Goal: Transaction & Acquisition: Subscribe to service/newsletter

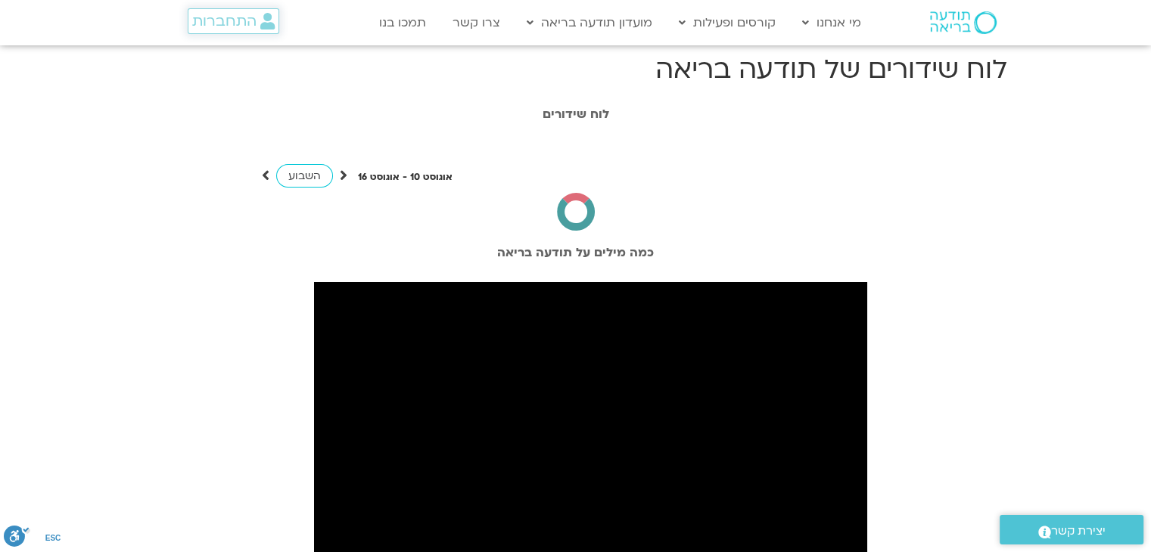
click at [244, 31] on link "התחברות" at bounding box center [234, 21] width 92 height 26
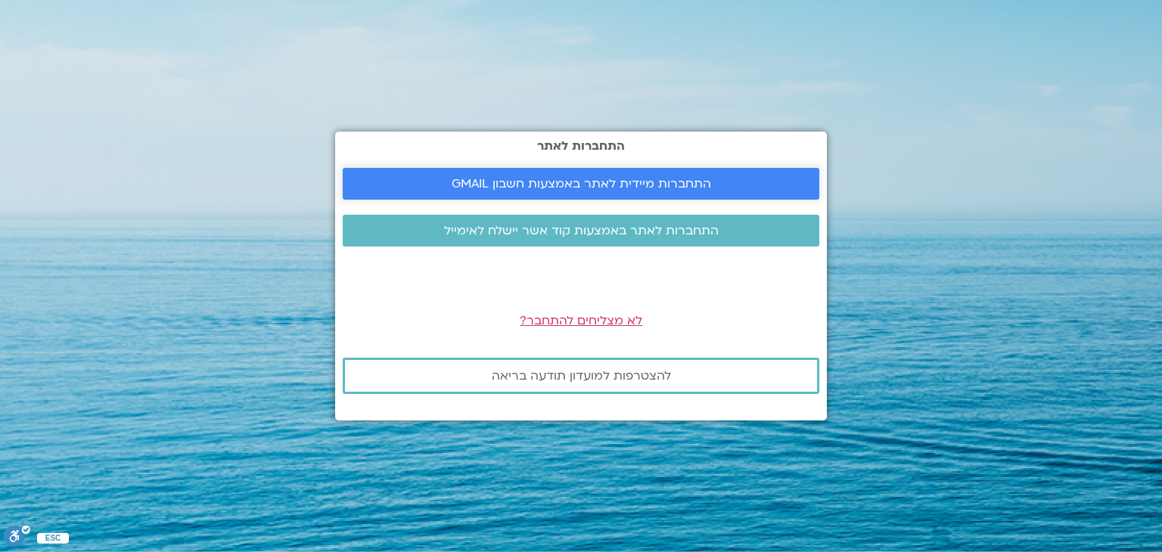
click at [541, 191] on span "התחברות מיידית לאתר באמצעות חשבון GMAIL" at bounding box center [581, 184] width 259 height 14
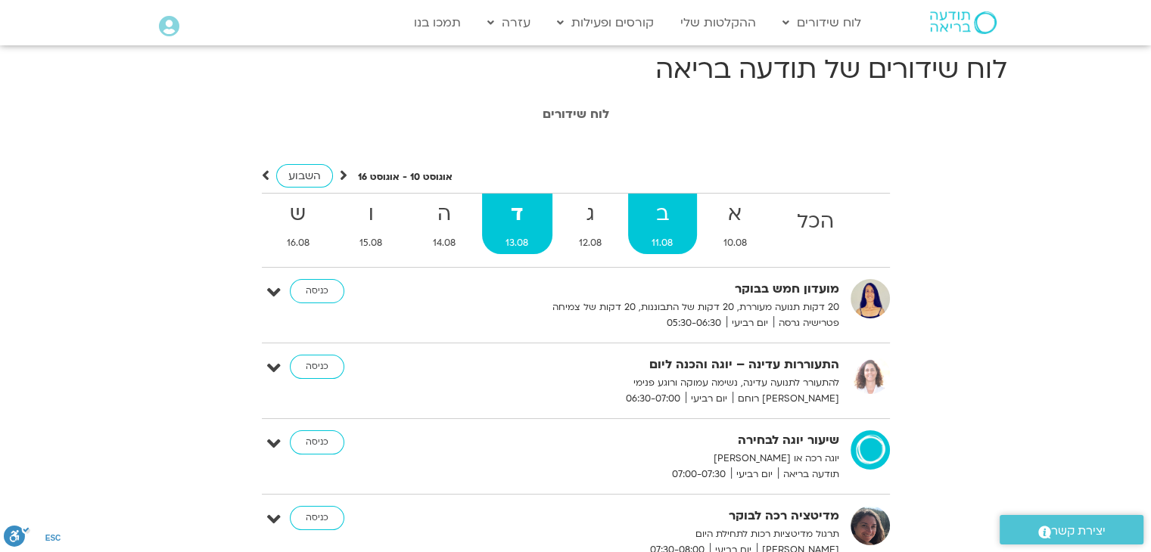
click at [672, 228] on strong "ב" at bounding box center [662, 214] width 69 height 34
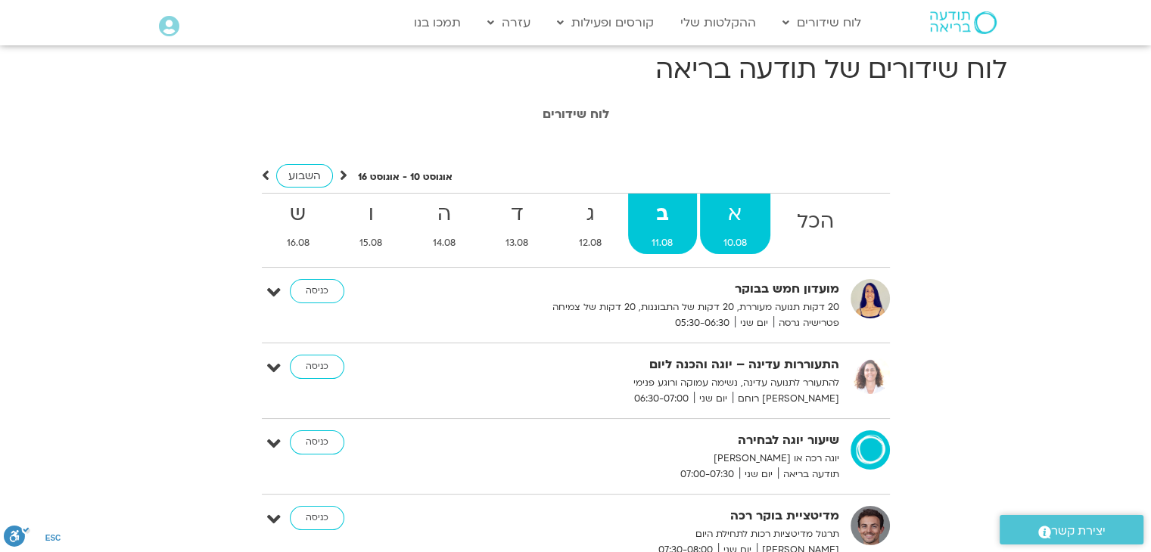
click at [721, 219] on strong "א" at bounding box center [735, 214] width 71 height 34
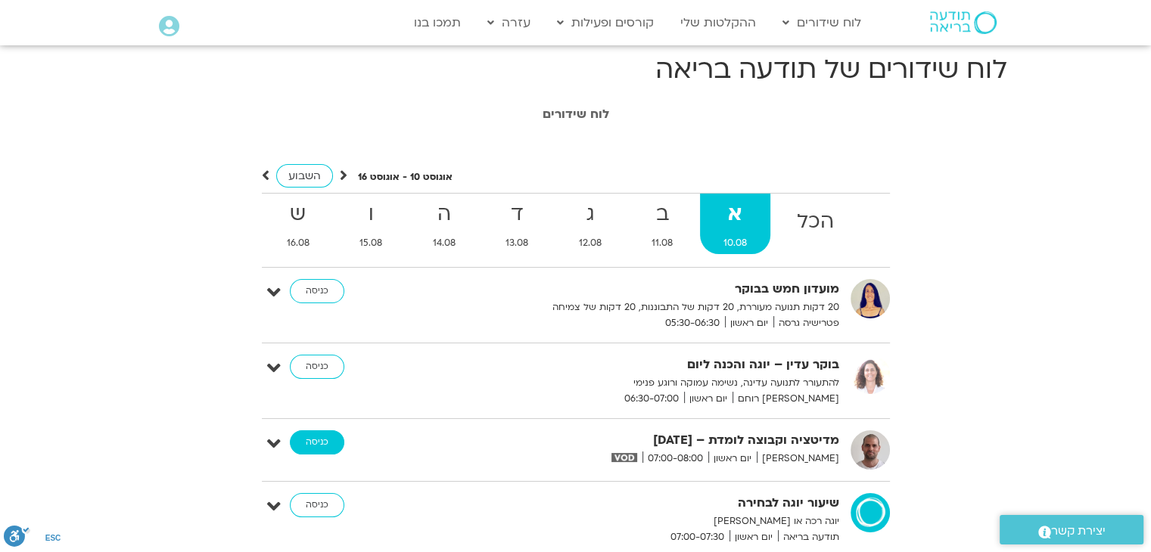
click at [325, 430] on link "כניסה" at bounding box center [317, 442] width 54 height 24
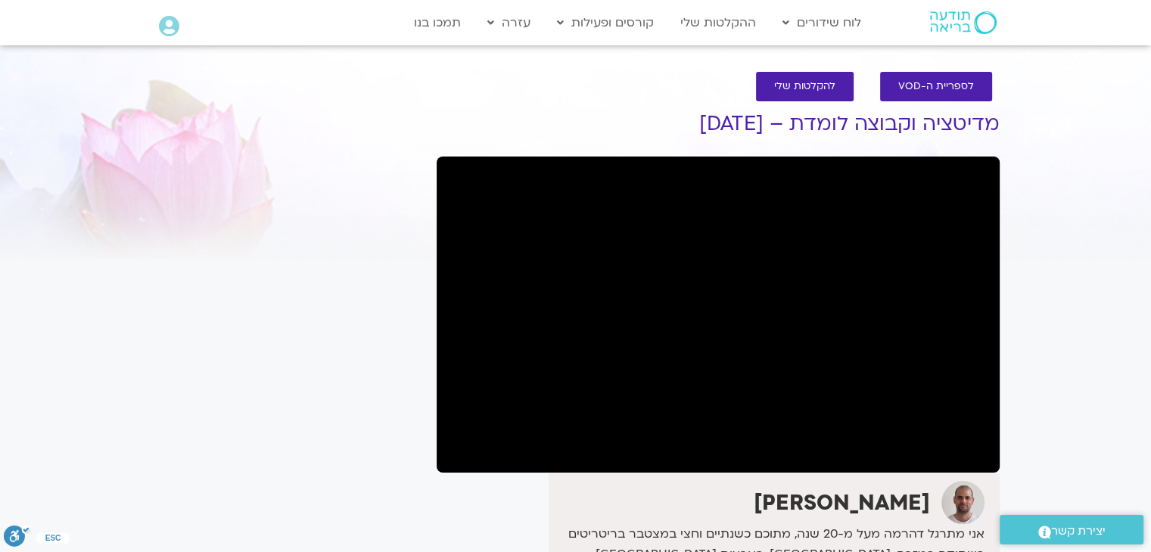
click at [35, 89] on section "לספריית ה-VOD להקלטות שלי מדיטציה וקבוצה לומדת – 10/8/25 דקל קנטי אני מתרגל דהר…" at bounding box center [575, 485] width 1151 height 856
